Goal: Task Accomplishment & Management: Use online tool/utility

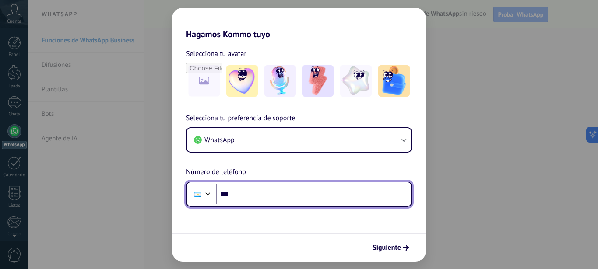
click at [251, 193] on input "***" at bounding box center [313, 194] width 195 height 20
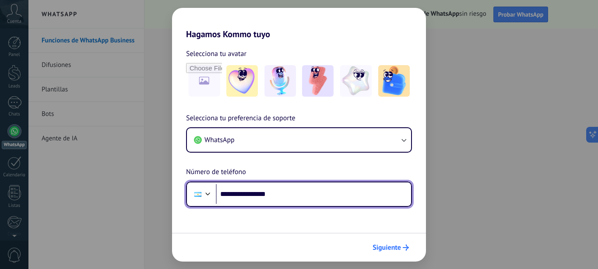
type input "**********"
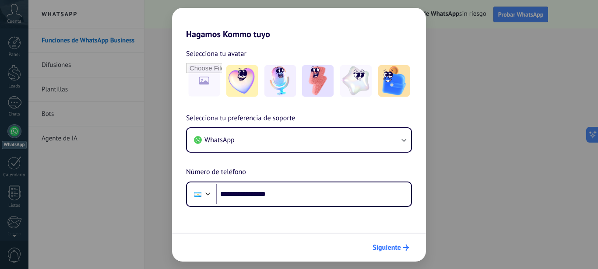
click at [394, 247] on span "Siguiente" at bounding box center [387, 248] width 28 height 6
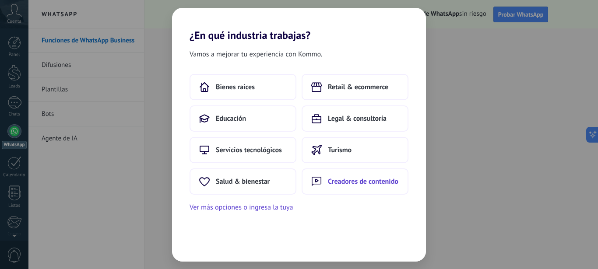
click at [354, 184] on span "Creadores de contenido" at bounding box center [363, 181] width 70 height 9
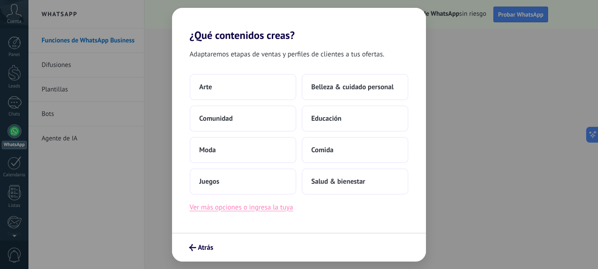
click at [281, 210] on button "Ver más opciones o ingresa la tuya" at bounding box center [241, 207] width 103 height 11
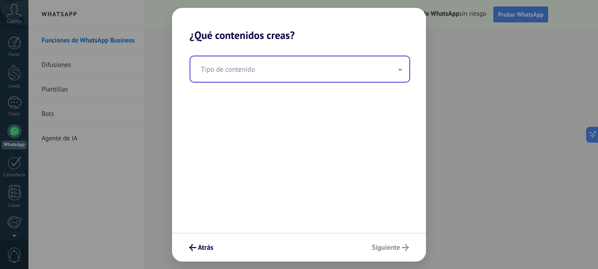
click at [349, 67] on input "text" at bounding box center [299, 68] width 219 height 25
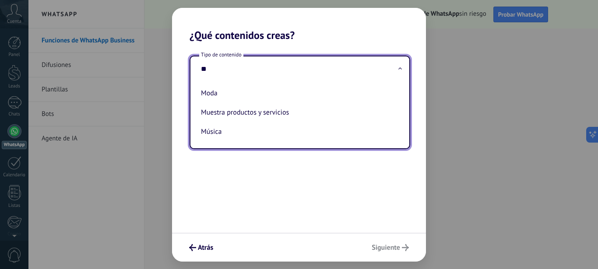
type input "*"
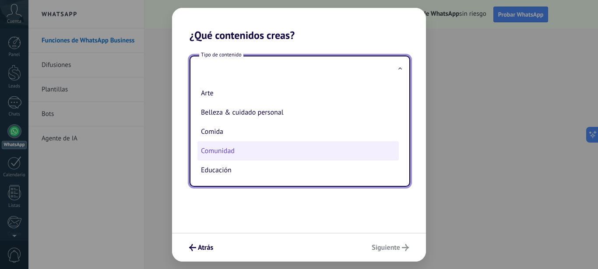
scroll to position [105, 0]
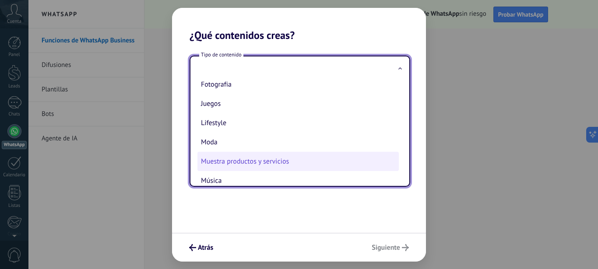
click at [277, 164] on li "Muestra productos y servicios" at bounding box center [297, 161] width 201 height 19
type input "**********"
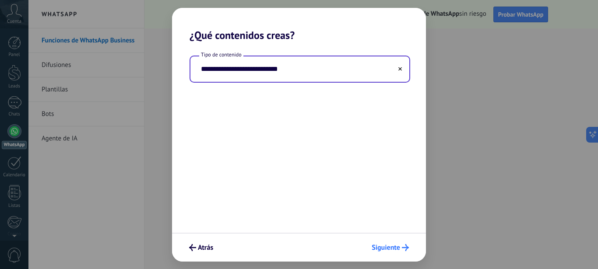
click at [382, 250] on span "Siguiente" at bounding box center [386, 248] width 28 height 6
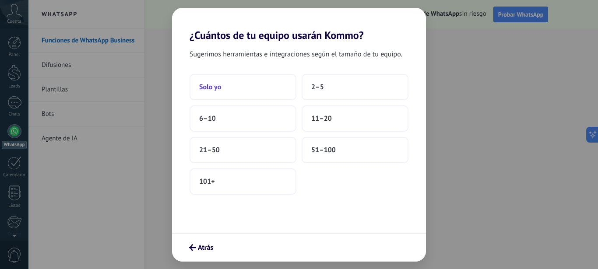
click at [217, 89] on span "Solo yo" at bounding box center [210, 87] width 22 height 9
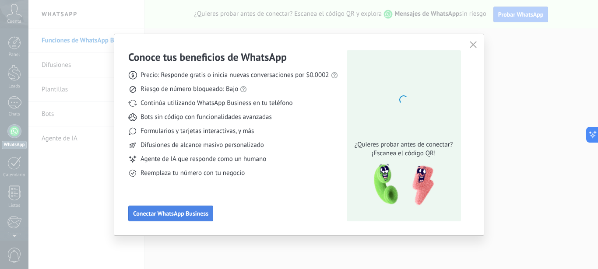
click at [189, 211] on span "Conectar WhatsApp Business" at bounding box center [170, 214] width 75 height 6
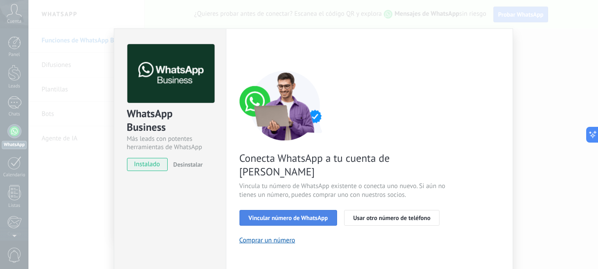
click at [314, 215] on span "Vincular número de WhatsApp" at bounding box center [288, 218] width 79 height 6
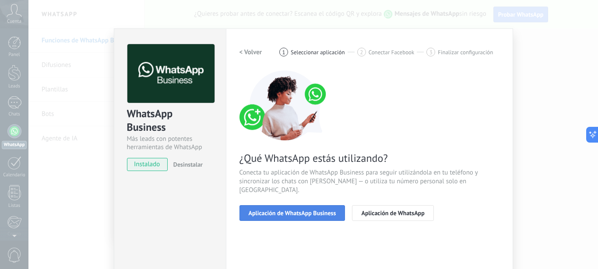
click at [317, 210] on span "Aplicación de WhatsApp Business" at bounding box center [293, 213] width 88 height 6
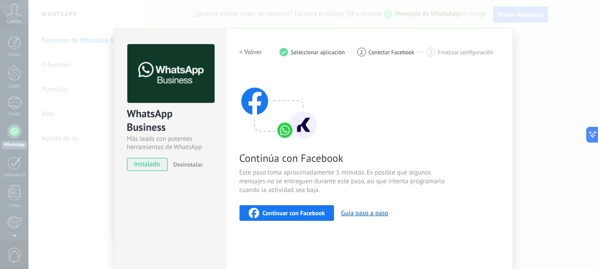
click at [320, 212] on span "Continuar con Facebook" at bounding box center [294, 213] width 63 height 6
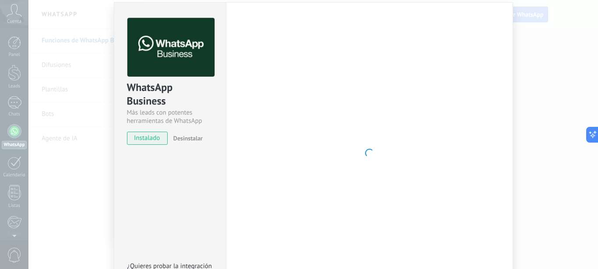
scroll to position [94, 0]
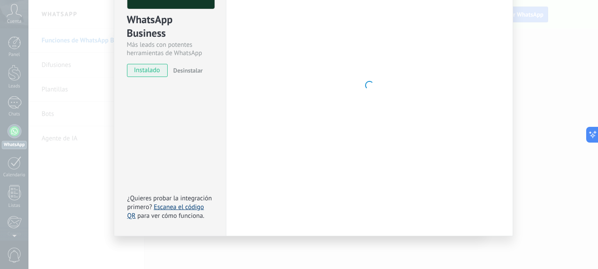
click at [184, 207] on link "Escanea el código QR" at bounding box center [165, 211] width 77 height 17
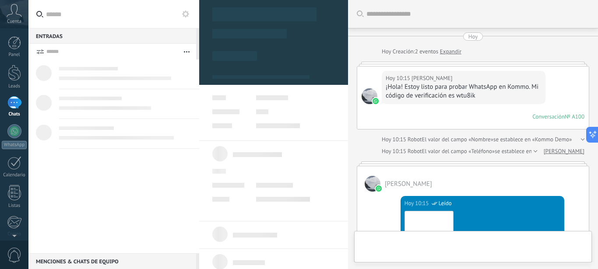
scroll to position [380, 0]
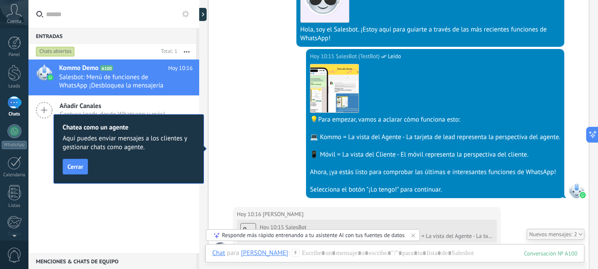
scroll to position [362, 0]
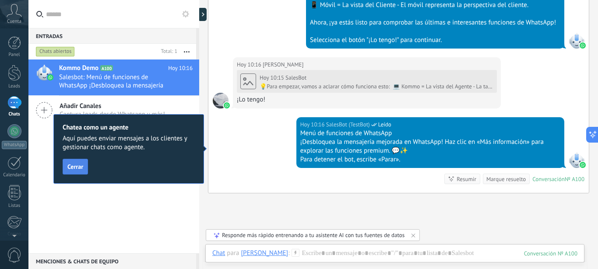
click at [68, 168] on span "Cerrar" at bounding box center [75, 167] width 16 height 6
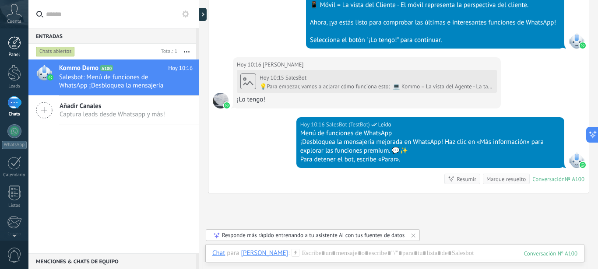
click at [14, 42] on div at bounding box center [14, 42] width 13 height 13
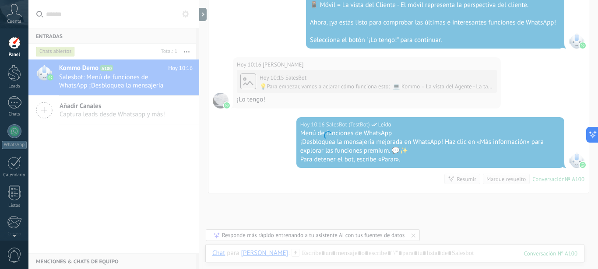
scroll to position [362, 0]
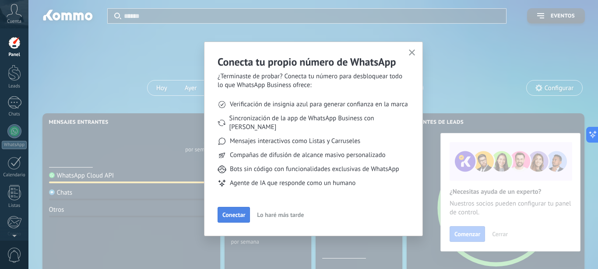
click at [236, 212] on span "Conectar" at bounding box center [233, 215] width 23 height 6
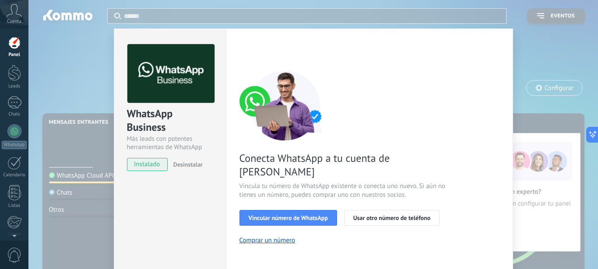
click at [556, 52] on div "WhatsApp Business Más leads con potentes herramientas de WhatsApp instalado Des…" at bounding box center [312, 134] width 569 height 269
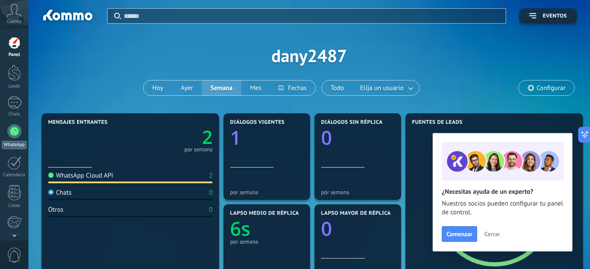
click at [12, 131] on div at bounding box center [14, 131] width 14 height 14
click at [19, 101] on div "1" at bounding box center [14, 102] width 14 height 13
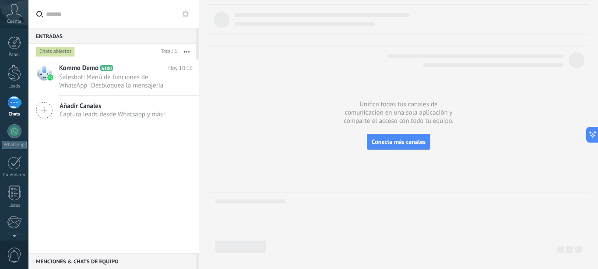
click at [11, 98] on div "1" at bounding box center [14, 102] width 14 height 13
click at [13, 132] on div at bounding box center [14, 131] width 14 height 14
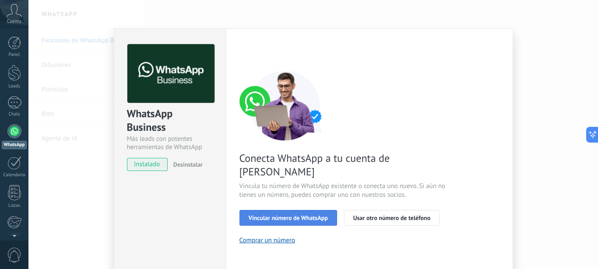
click at [289, 215] on span "Vincular número de WhatsApp" at bounding box center [288, 218] width 79 height 6
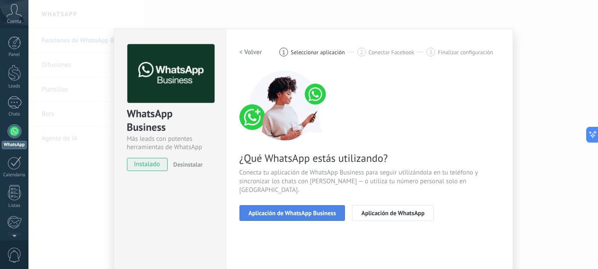
click at [288, 210] on span "Aplicación de WhatsApp Business" at bounding box center [293, 213] width 88 height 6
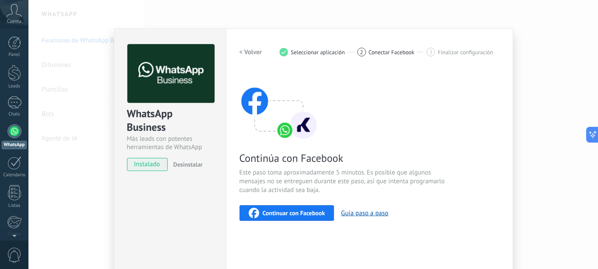
click at [292, 214] on span "Continuar con Facebook" at bounding box center [294, 213] width 63 height 6
drag, startPoint x: 152, startPoint y: 165, endPoint x: 345, endPoint y: 189, distance: 194.2
click at [152, 165] on span "instalado" at bounding box center [147, 164] width 40 height 13
click at [576, 160] on div "WhatsApp Business Más leads con potentes herramientas de WhatsApp instalado Des…" at bounding box center [312, 134] width 569 height 269
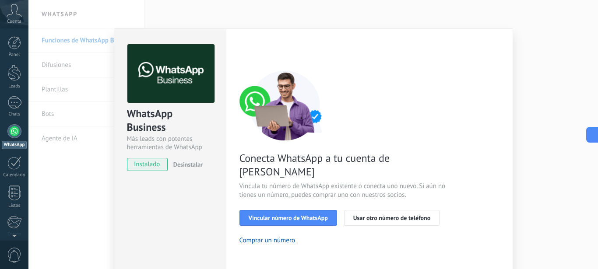
drag, startPoint x: 559, startPoint y: 161, endPoint x: 549, endPoint y: 165, distance: 10.8
click at [559, 161] on div "WhatsApp Business Más leads con potentes herramientas de WhatsApp instalado Des…" at bounding box center [312, 134] width 569 height 269
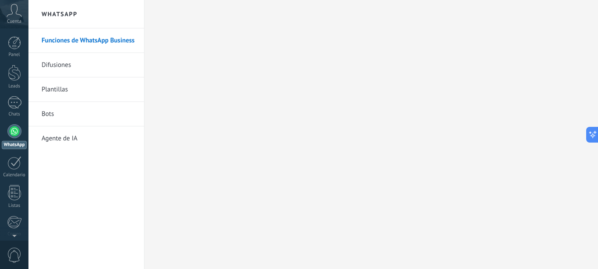
click at [50, 86] on link "Plantillas" at bounding box center [89, 89] width 94 height 25
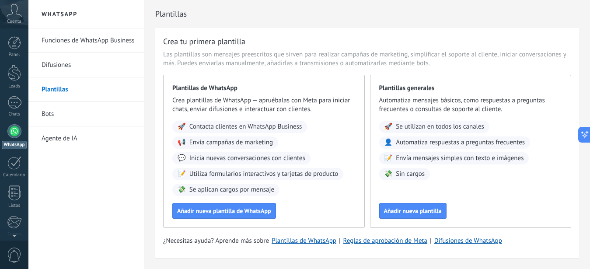
click at [53, 116] on link "Bots" at bounding box center [89, 114] width 94 height 25
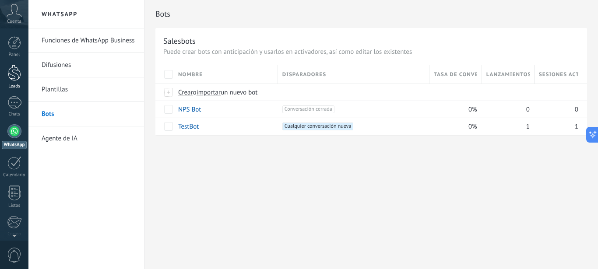
click at [12, 70] on div at bounding box center [14, 73] width 13 height 16
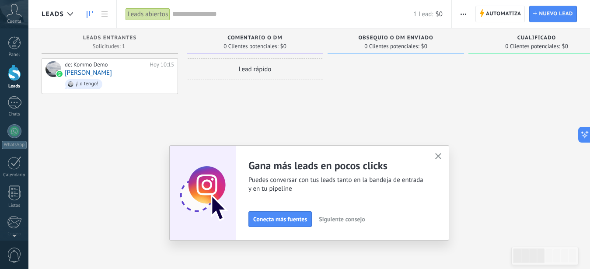
click at [441, 158] on icon "button" at bounding box center [439, 156] width 7 height 7
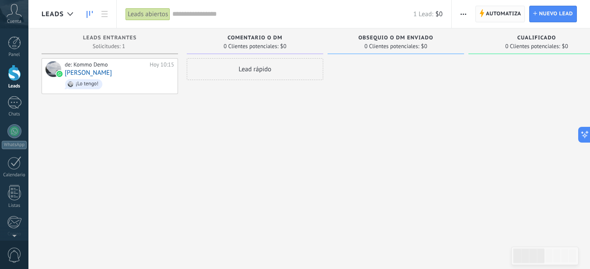
click at [494, 11] on span "Automatiza" at bounding box center [503, 14] width 35 height 16
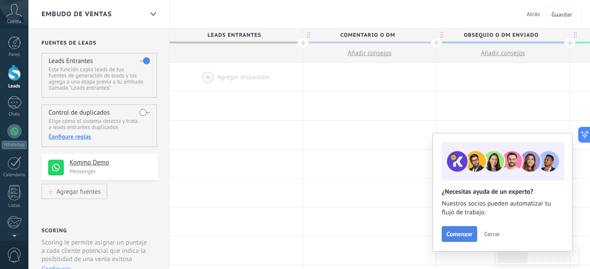
click at [465, 233] on span "Comenzar" at bounding box center [460, 234] width 26 height 6
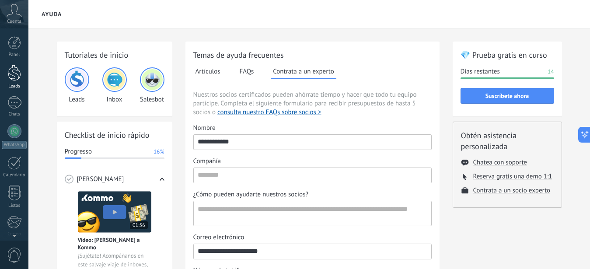
click at [13, 71] on div at bounding box center [14, 73] width 13 height 16
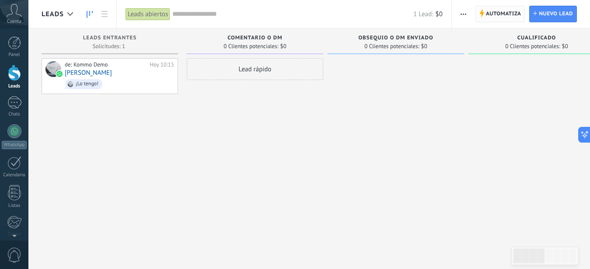
click at [504, 12] on span "Automatiza" at bounding box center [503, 14] width 35 height 16
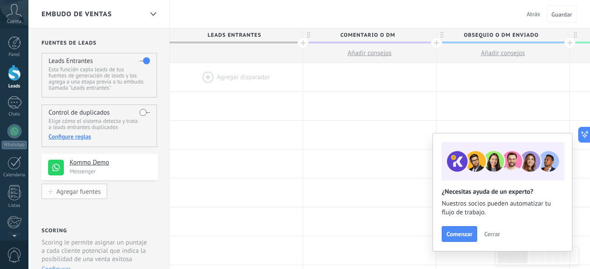
click at [83, 193] on div "Agregar fuentes" at bounding box center [78, 191] width 44 height 7
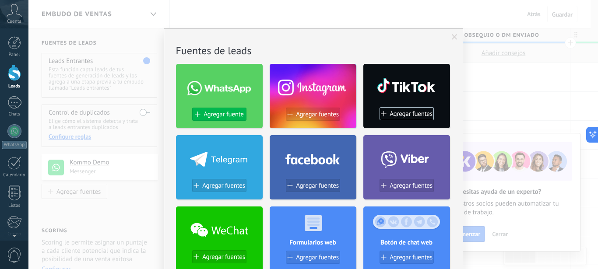
click at [218, 116] on span "Agregar fuente" at bounding box center [224, 114] width 40 height 7
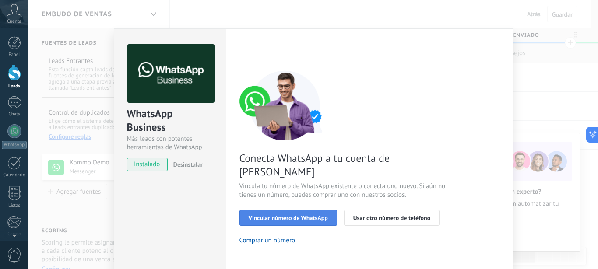
click at [289, 215] on span "Vincular número de WhatsApp" at bounding box center [288, 218] width 79 height 6
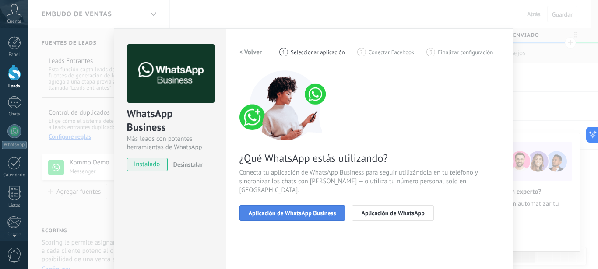
click at [305, 210] on span "Aplicación de WhatsApp Business" at bounding box center [293, 213] width 88 height 6
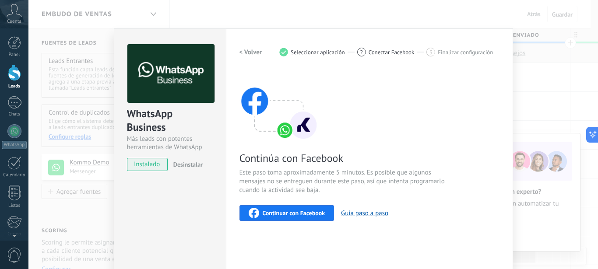
click at [310, 215] on span "Continuar con Facebook" at bounding box center [294, 213] width 63 height 6
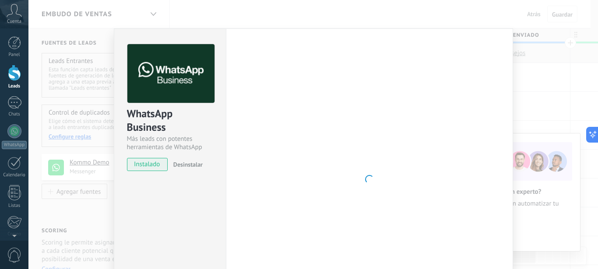
click at [541, 91] on div "WhatsApp Business Más leads con potentes herramientas de WhatsApp instalado Des…" at bounding box center [312, 134] width 569 height 269
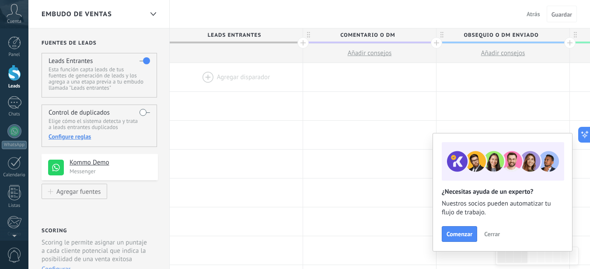
click at [107, 174] on p "Messenger" at bounding box center [111, 171] width 83 height 7
click at [81, 192] on div "Agregar fuentes" at bounding box center [78, 191] width 44 height 7
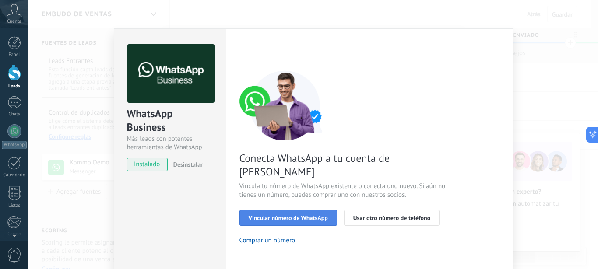
click at [305, 215] on span "Vincular número de WhatsApp" at bounding box center [288, 218] width 79 height 6
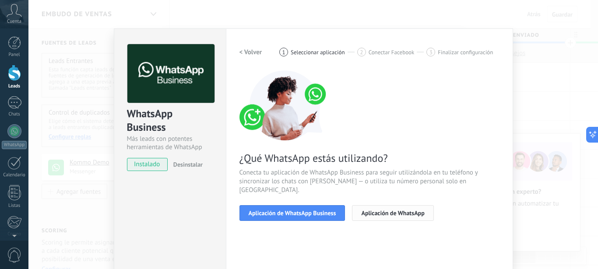
click at [377, 208] on button "Aplicación de WhatsApp" at bounding box center [392, 213] width 81 height 16
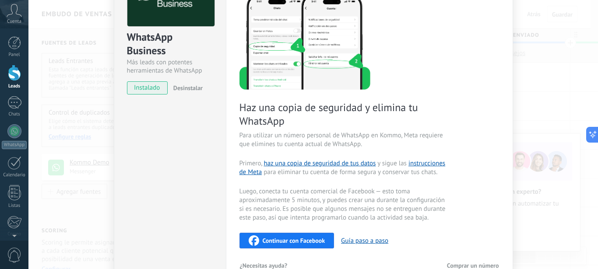
scroll to position [128, 0]
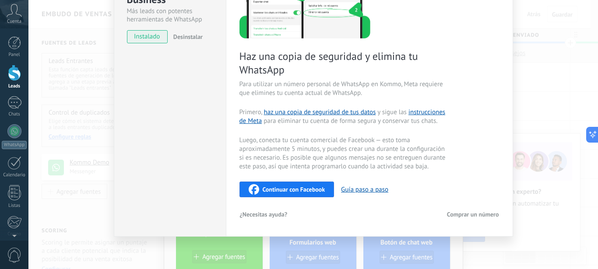
click at [306, 190] on span "Continuar con Facebook" at bounding box center [294, 189] width 63 height 6
click at [302, 192] on span "Continuar con Facebook" at bounding box center [294, 189] width 63 height 6
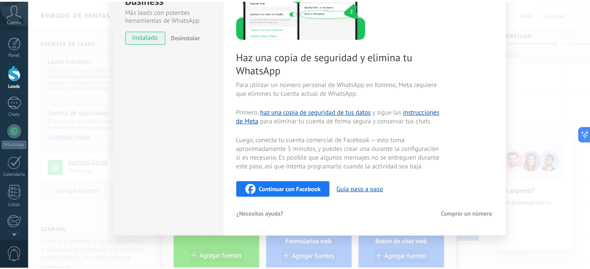
scroll to position [0, 0]
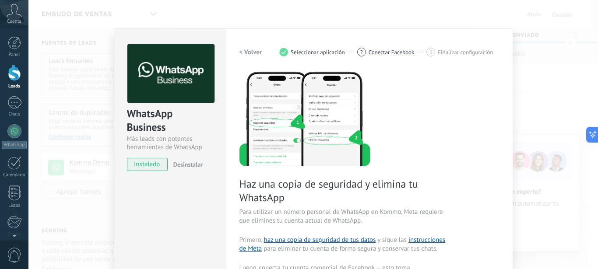
click at [537, 116] on div "WhatsApp Business Más leads con potentes herramientas de WhatsApp instalado Des…" at bounding box center [312, 134] width 569 height 269
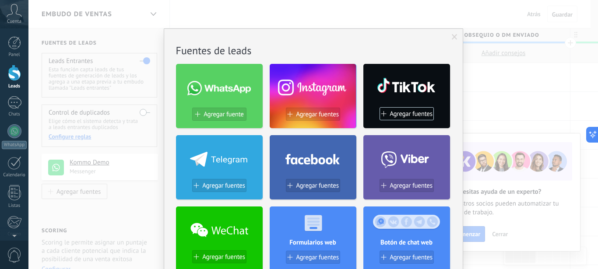
click at [451, 34] on span at bounding box center [454, 37] width 14 height 15
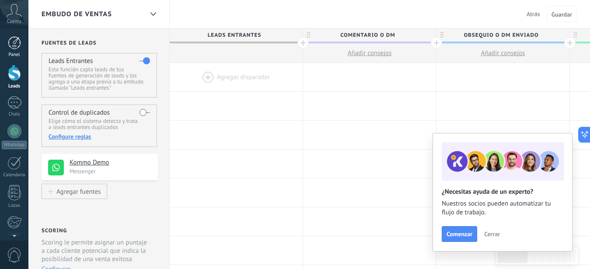
click at [14, 39] on div at bounding box center [14, 42] width 13 height 13
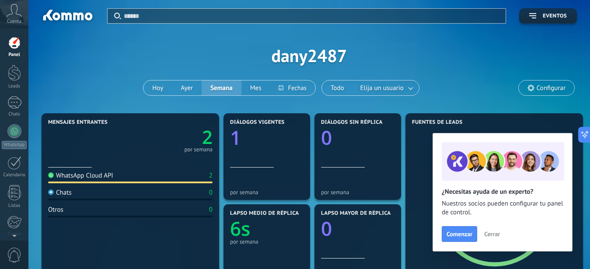
click at [548, 92] on span "Configurar" at bounding box center [547, 88] width 56 height 15
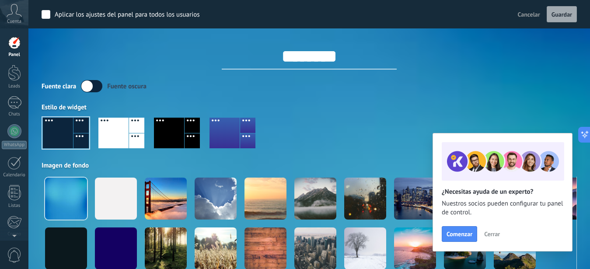
click at [493, 236] on span "Cerrar" at bounding box center [493, 234] width 16 height 6
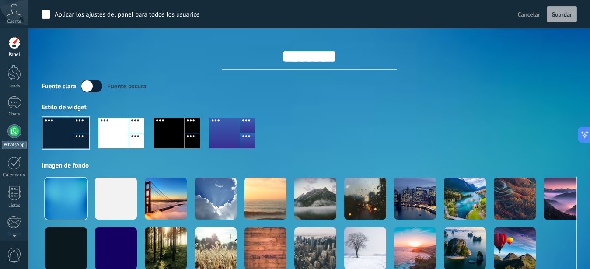
click at [11, 139] on div "WhatsApp" at bounding box center [14, 136] width 28 height 25
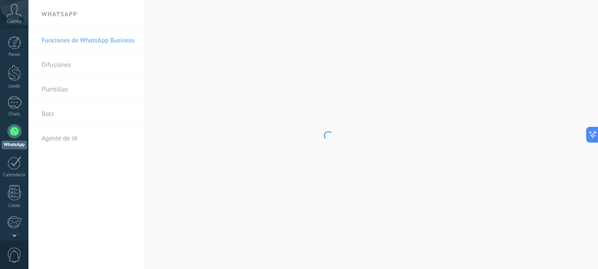
click at [10, 11] on icon at bounding box center [14, 10] width 15 height 13
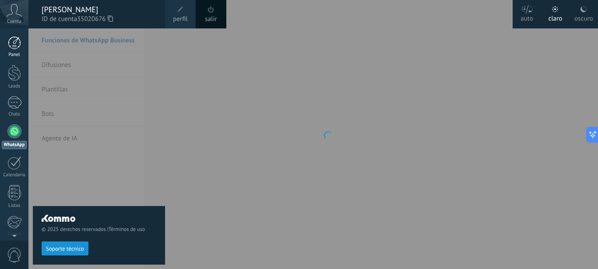
click at [14, 49] on div at bounding box center [14, 42] width 13 height 13
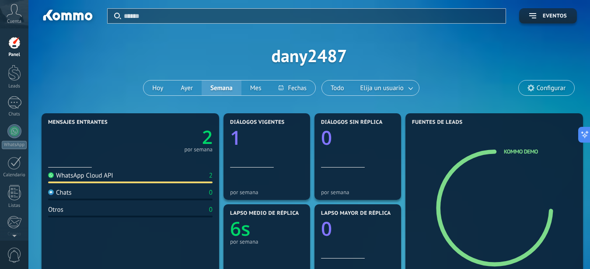
click at [14, 47] on div at bounding box center [14, 42] width 13 height 13
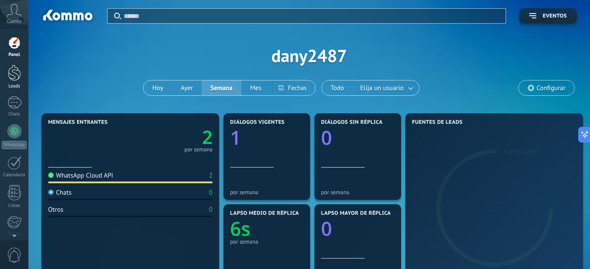
click at [16, 77] on div at bounding box center [14, 73] width 13 height 16
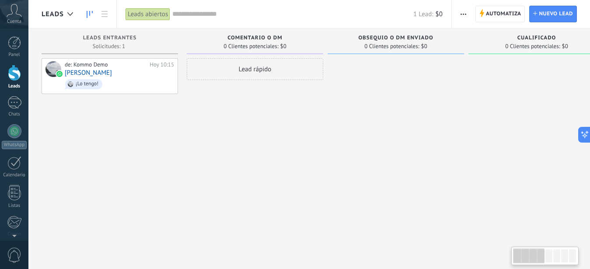
click at [166, 136] on div "de: Kommo Demo Hoy 10:15 [PERSON_NAME] ¡Lo tengo!" at bounding box center [110, 135] width 137 height 155
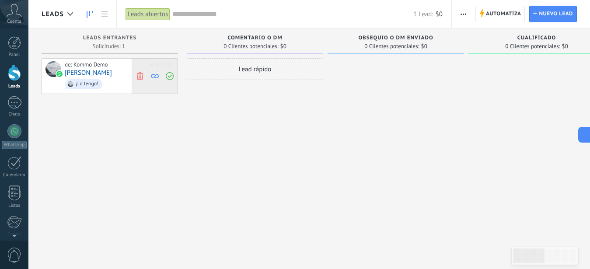
click at [138, 77] on icon at bounding box center [140, 76] width 8 height 8
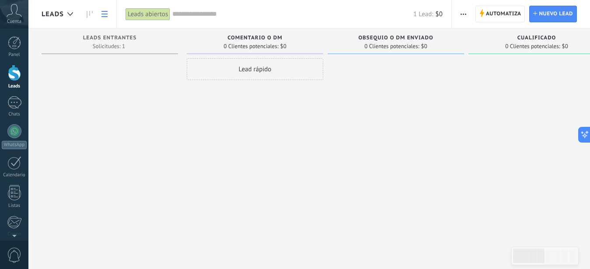
click at [102, 15] on icon at bounding box center [105, 14] width 6 height 6
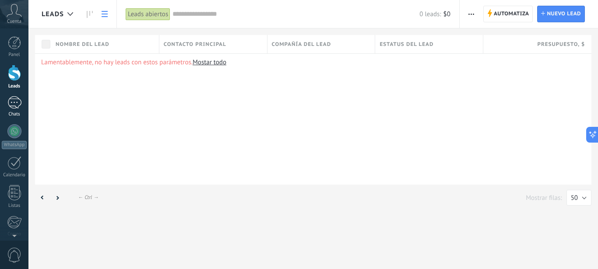
click at [14, 101] on div "1" at bounding box center [14, 102] width 14 height 13
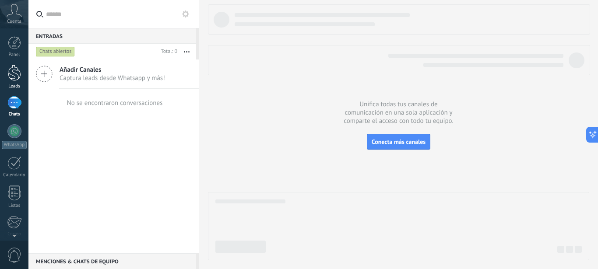
click at [13, 77] on div at bounding box center [14, 73] width 13 height 16
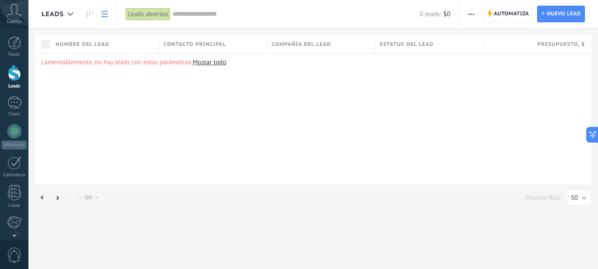
click at [18, 20] on span "Cuenta" at bounding box center [14, 22] width 14 height 6
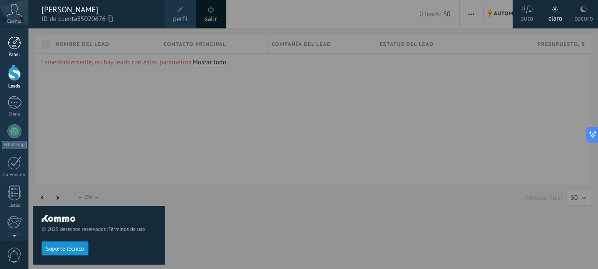
click at [12, 40] on div at bounding box center [14, 42] width 13 height 13
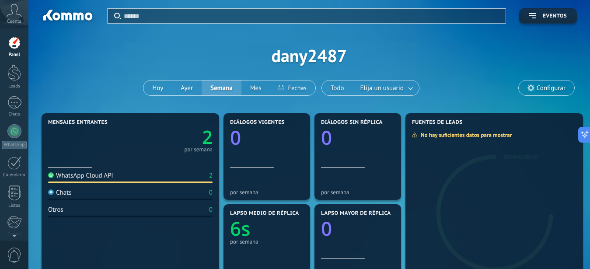
click at [538, 88] on span "Configurar" at bounding box center [551, 87] width 29 height 7
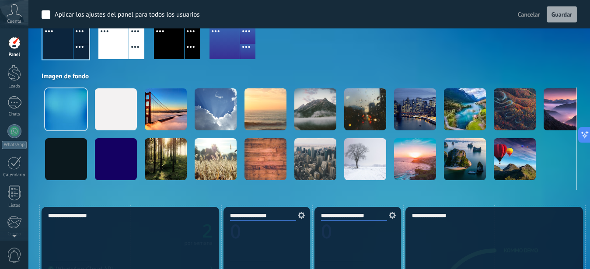
scroll to position [45, 0]
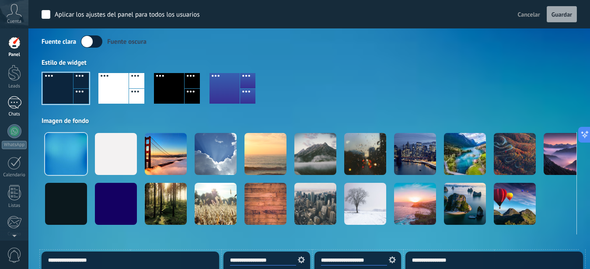
click at [13, 109] on div "1" at bounding box center [14, 102] width 14 height 13
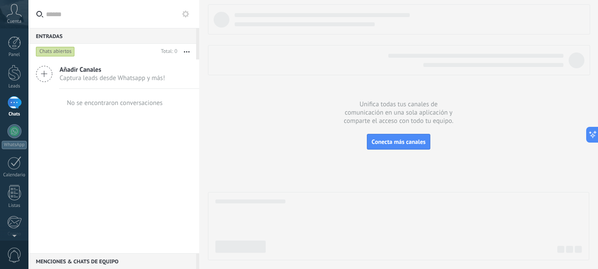
click at [49, 76] on icon at bounding box center [44, 74] width 17 height 17
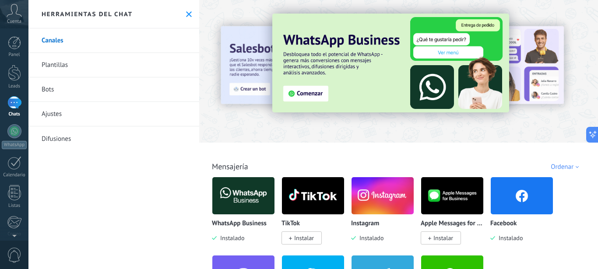
click at [306, 92] on img at bounding box center [390, 63] width 237 height 99
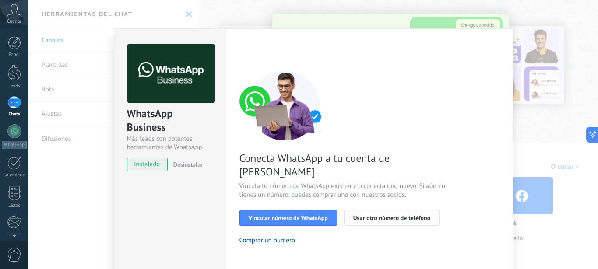
click at [359, 215] on span "Usar otro número de teléfono" at bounding box center [391, 218] width 77 height 6
click at [287, 215] on span "Vincular número de WhatsApp" at bounding box center [288, 218] width 79 height 6
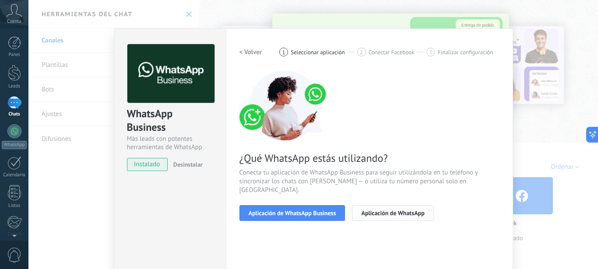
click at [388, 210] on span "Aplicación de WhatsApp" at bounding box center [392, 213] width 63 height 6
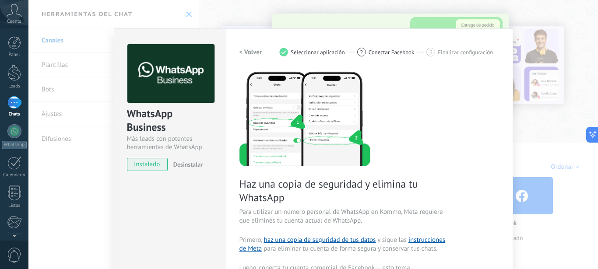
click at [240, 53] on h2 "< Volver" at bounding box center [250, 52] width 23 height 8
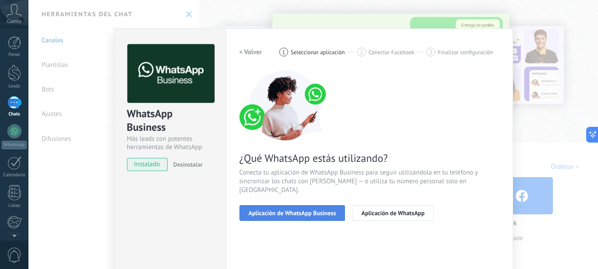
click at [300, 210] on span "Aplicación de WhatsApp Business" at bounding box center [293, 213] width 88 height 6
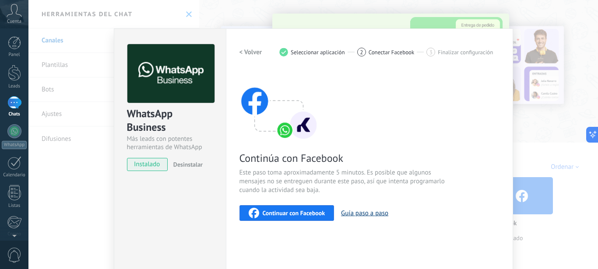
click at [345, 213] on button "Guía paso a paso" at bounding box center [364, 213] width 47 height 8
click at [540, 116] on div "WhatsApp Business Más leads con potentes herramientas de WhatsApp instalado Des…" at bounding box center [312, 134] width 569 height 269
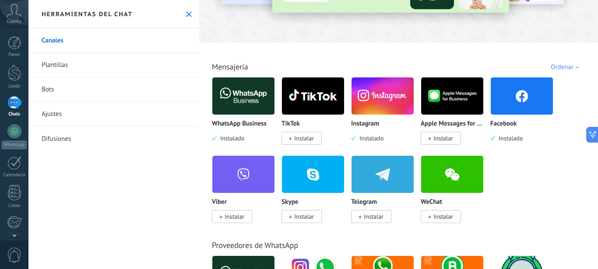
scroll to position [250, 0]
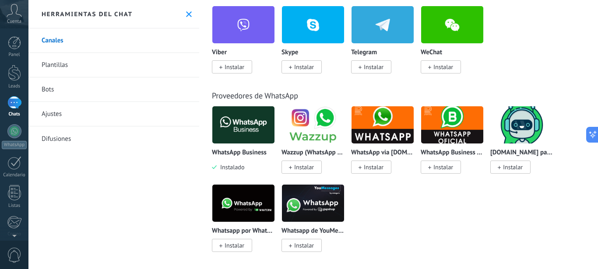
click at [242, 166] on span "Instalado" at bounding box center [231, 167] width 28 height 8
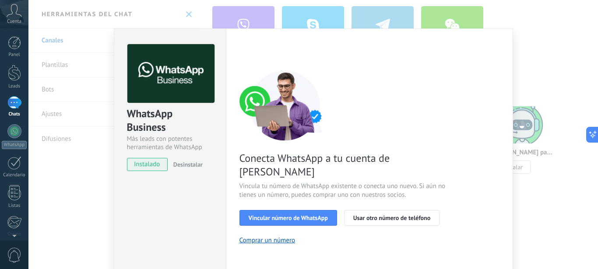
scroll to position [349, 0]
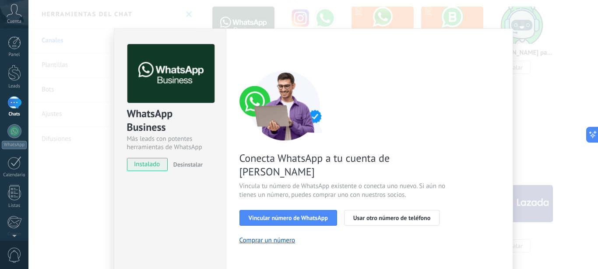
click at [549, 119] on div "WhatsApp Business Más leads con potentes herramientas de WhatsApp instalado Des…" at bounding box center [312, 134] width 569 height 269
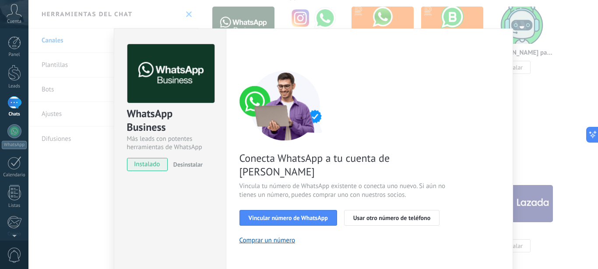
click at [531, 132] on div "WhatsApp Business Más leads con potentes herramientas de WhatsApp instalado Des…" at bounding box center [312, 134] width 569 height 269
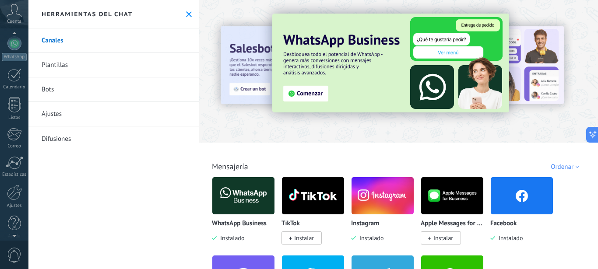
scroll to position [95, 0]
click at [11, 192] on div at bounding box center [14, 185] width 15 height 16
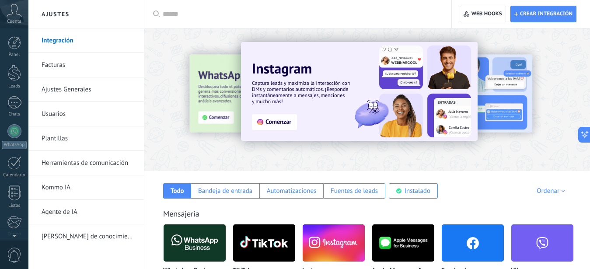
click at [16, 19] on span "Cuenta" at bounding box center [14, 22] width 14 height 6
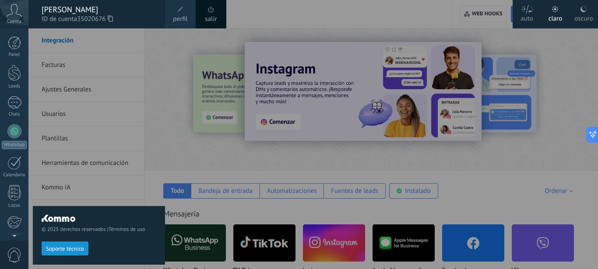
click at [16, 19] on span "Cuenta" at bounding box center [14, 22] width 14 height 6
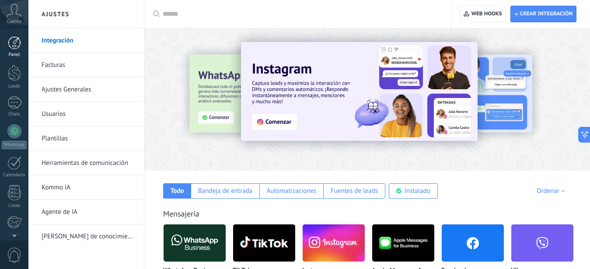
click at [14, 50] on div "Panel" at bounding box center [14, 46] width 28 height 21
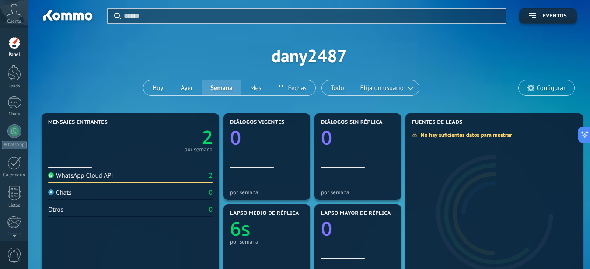
click at [102, 176] on div "WhatsApp Cloud API" at bounding box center [80, 176] width 65 height 8
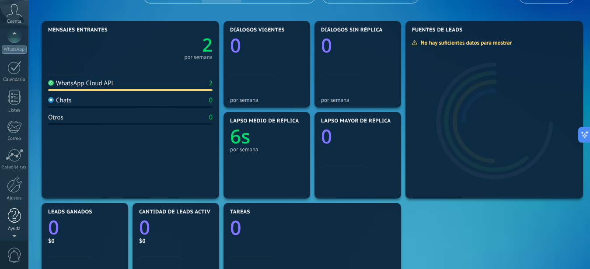
scroll to position [313, 0]
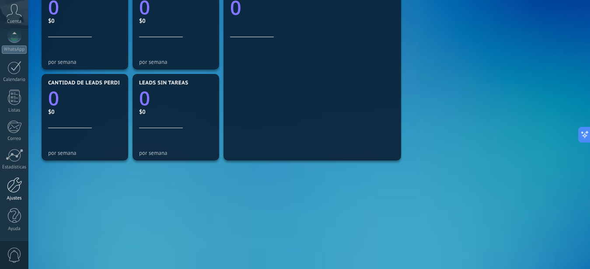
click at [11, 193] on div at bounding box center [14, 185] width 15 height 16
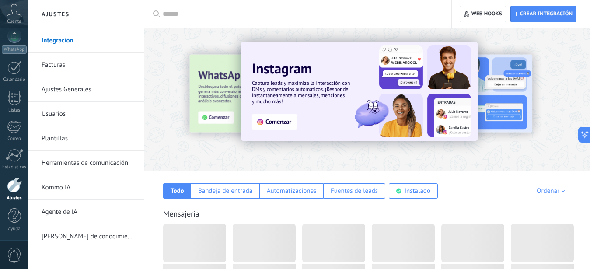
scroll to position [95, 0]
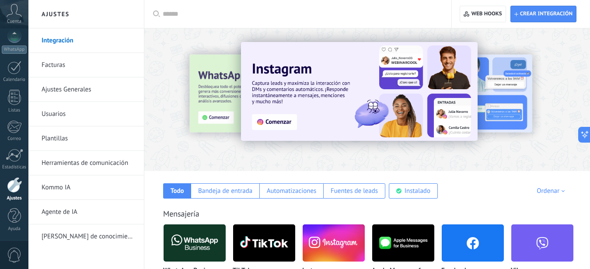
click at [60, 88] on link "Ajustes Generales" at bounding box center [89, 89] width 94 height 25
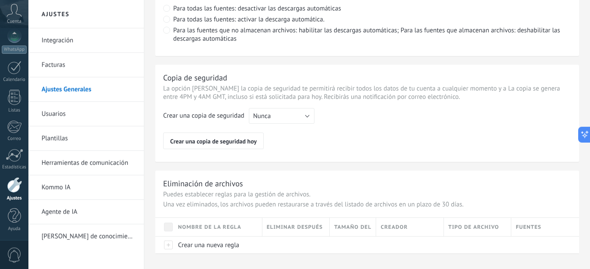
scroll to position [713, 0]
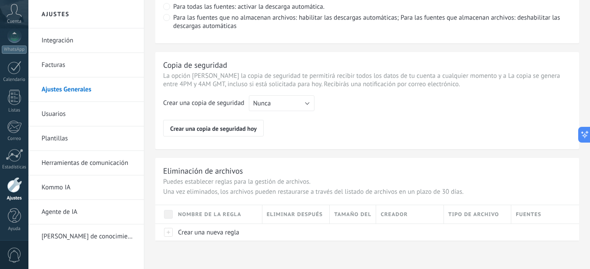
click at [54, 113] on link "Usuarios" at bounding box center [89, 114] width 94 height 25
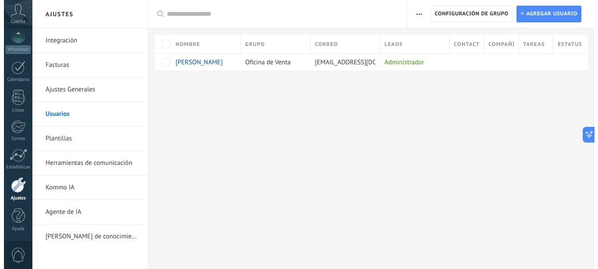
scroll to position [95, 0]
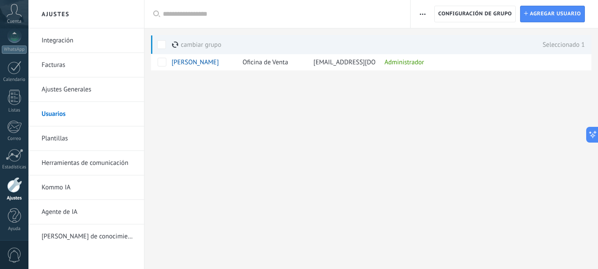
click at [425, 10] on button "button" at bounding box center [422, 14] width 13 height 17
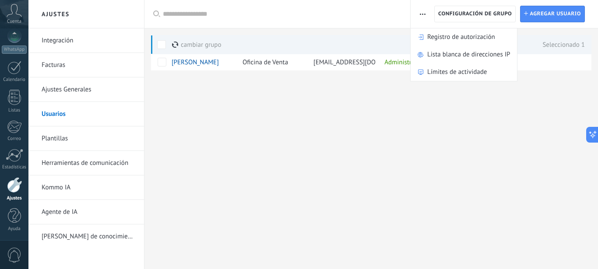
click at [68, 162] on link "Herramientas de comunicación" at bounding box center [89, 163] width 94 height 25
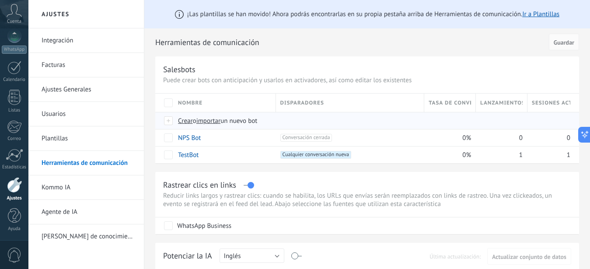
click at [185, 121] on span "Crear" at bounding box center [185, 121] width 15 height 8
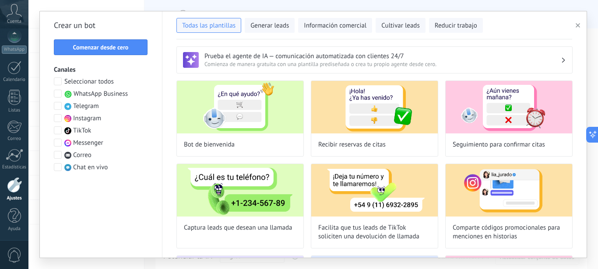
click at [56, 93] on span at bounding box center [58, 94] width 8 height 8
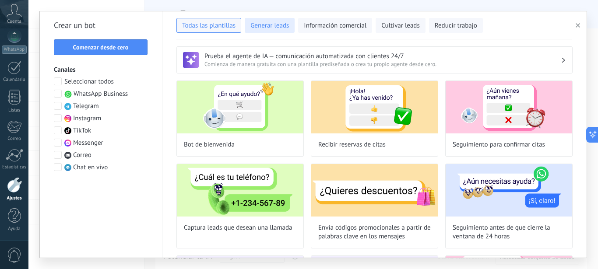
click at [278, 25] on span "Generar leads" at bounding box center [269, 25] width 39 height 9
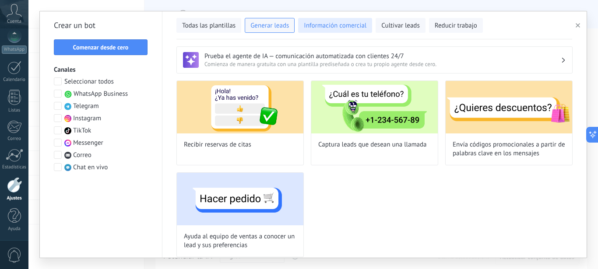
click at [332, 27] on span "Información comercial" at bounding box center [335, 25] width 63 height 9
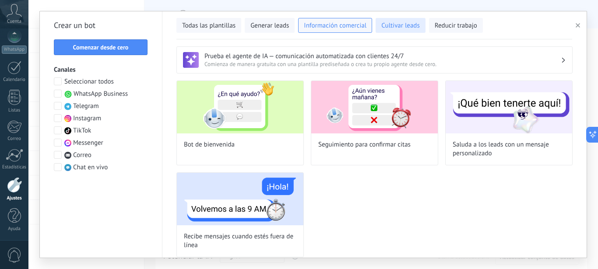
click at [396, 30] on span "Cultivar leads" at bounding box center [400, 25] width 38 height 9
